Goal: Task Accomplishment & Management: Use online tool/utility

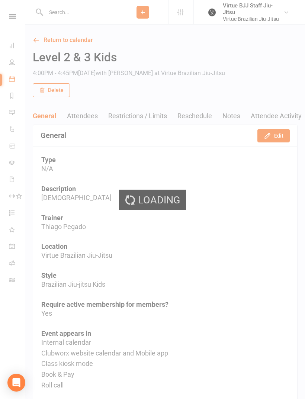
click at [18, 16] on div "Loading" at bounding box center [152, 199] width 305 height 399
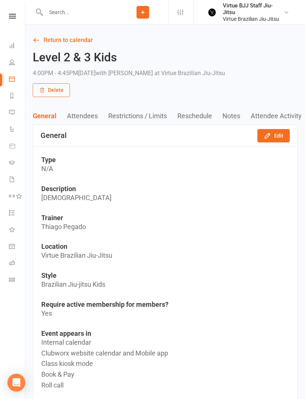
click at [13, 14] on icon at bounding box center [12, 16] width 7 height 5
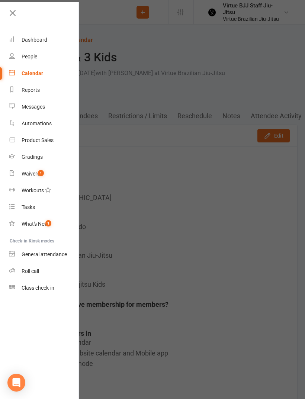
click at [22, 283] on link "Class check-in" at bounding box center [44, 288] width 70 height 17
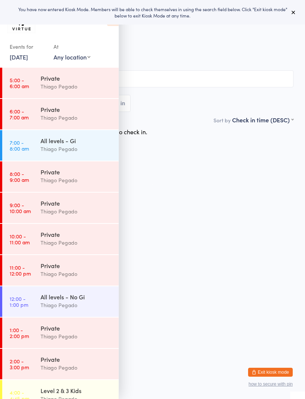
click at [291, 6] on div "You have now entered Kiosk Mode. Members will be able to check themselves in us…" at bounding box center [152, 12] width 281 height 13
click at [292, 14] on icon at bounding box center [294, 12] width 6 height 6
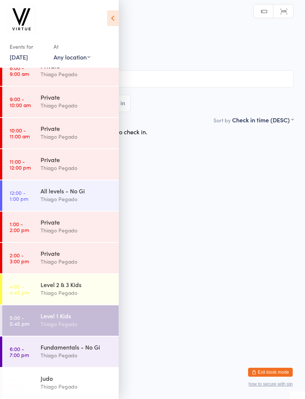
scroll to position [106, 0]
click at [67, 325] on div "Thiago Pegado" at bounding box center [77, 324] width 72 height 9
click at [114, 15] on icon at bounding box center [113, 18] width 12 height 16
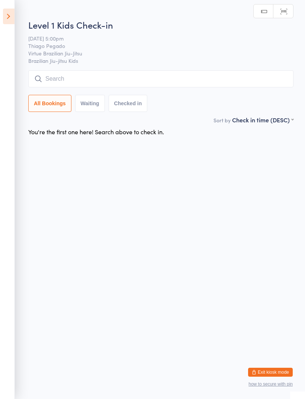
click at [112, 80] on input "search" at bounding box center [160, 78] width 265 height 17
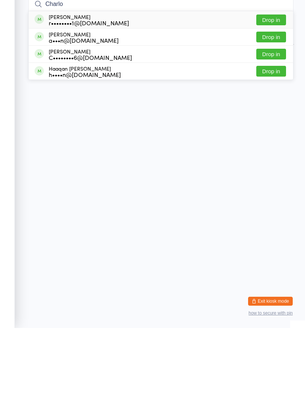
type input "Charlo"
click at [52, 91] on div "r••••••••1@[DOMAIN_NAME]" at bounding box center [89, 94] width 80 height 6
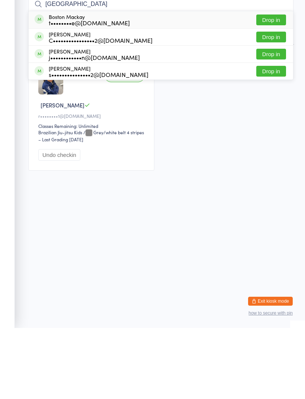
type input "Boston"
click at [43, 85] on div "Boston Mackay t••••••••e@gmail.com" at bounding box center [82, 91] width 95 height 12
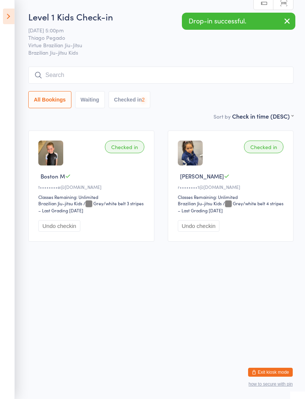
click at [51, 76] on input "search" at bounding box center [160, 75] width 265 height 17
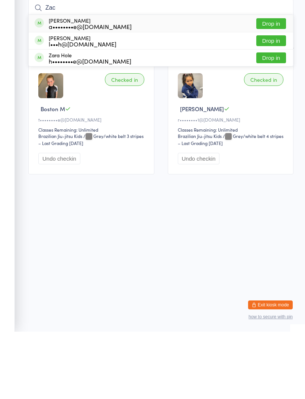
type input "Zac"
click at [49, 91] on div "a••••••••e@[DOMAIN_NAME]" at bounding box center [90, 94] width 83 height 6
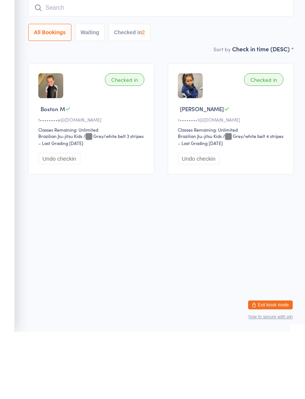
click at [56, 67] on input "search" at bounding box center [160, 75] width 265 height 17
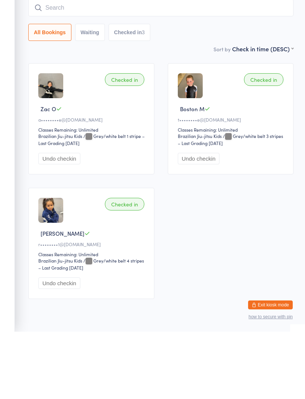
click at [60, 67] on input "search" at bounding box center [160, 75] width 265 height 17
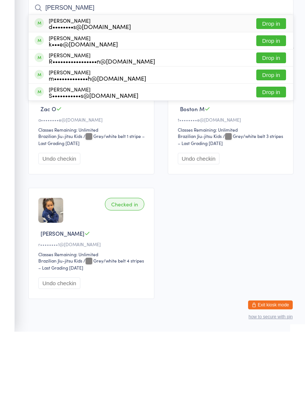
type input "Matias"
click at [48, 85] on div "Mathias Peters d••••••••s@edgeviewfinance.com.au" at bounding box center [83, 91] width 96 height 12
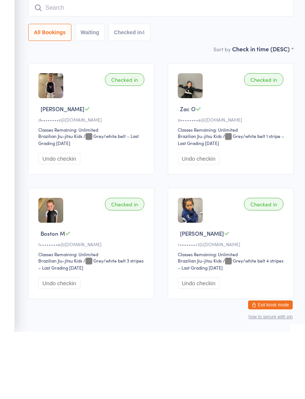
click at [54, 67] on input "search" at bounding box center [160, 75] width 265 height 17
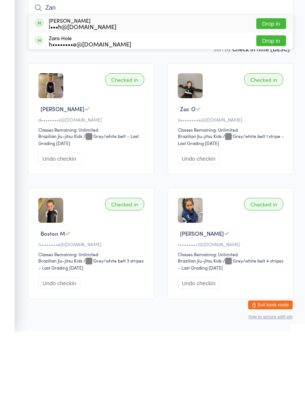
type input "Zan"
click at [48, 85] on div "Zan Moir l•••h@springacupuncture.com.au" at bounding box center [76, 91] width 82 height 12
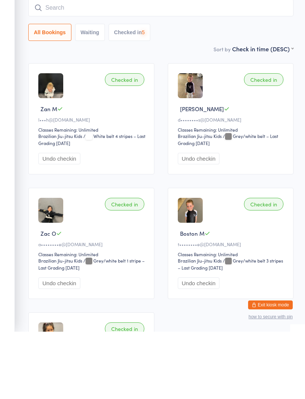
click at [54, 67] on input "search" at bounding box center [160, 75] width 265 height 17
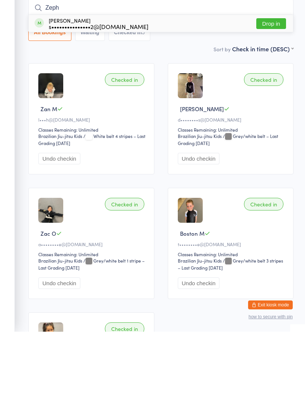
type input "Zeph"
click at [46, 85] on div "Zephyr Johnston s•••••••••••••••2@icloud.com" at bounding box center [92, 91] width 114 height 12
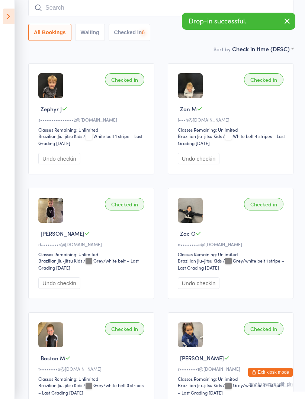
click at [67, 1] on input "search" at bounding box center [160, 7] width 265 height 17
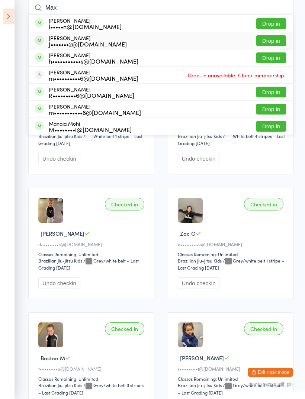
type input "Max"
click at [55, 44] on div "J•••••••2@gmail.com" at bounding box center [88, 44] width 78 height 6
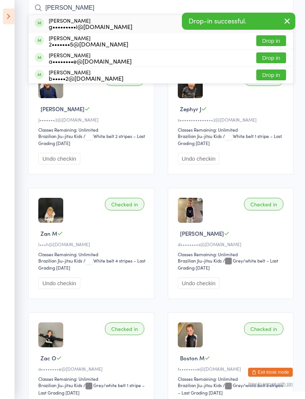
type input "Lina"
click at [48, 29] on div "Lina Genovali g•••••••••i@gmail.com" at bounding box center [84, 23] width 98 height 12
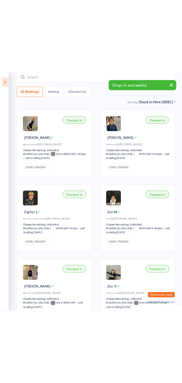
scroll to position [0, 0]
